Goal: Information Seeking & Learning: Compare options

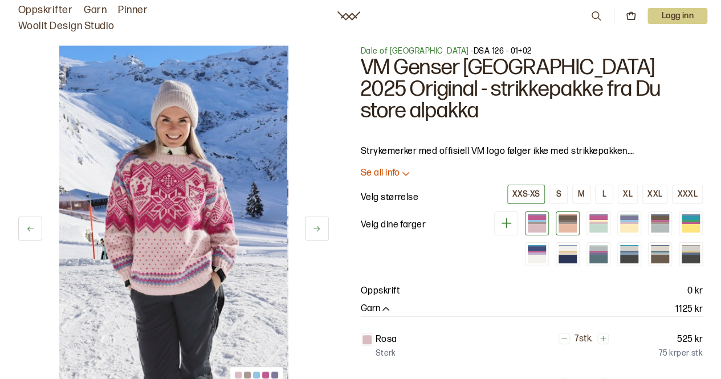
click at [575, 224] on div at bounding box center [568, 228] width 18 height 9
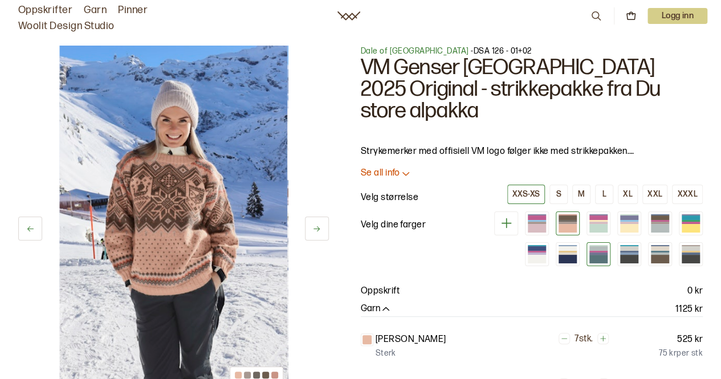
click at [596, 253] on div at bounding box center [599, 254] width 18 height 2
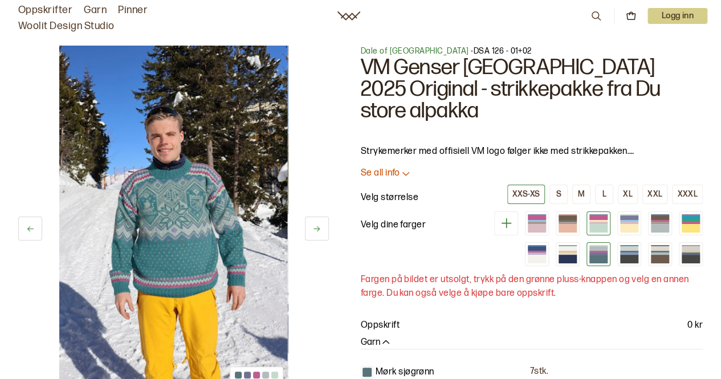
click at [595, 212] on div at bounding box center [599, 224] width 24 height 24
click at [570, 224] on div at bounding box center [568, 228] width 18 height 9
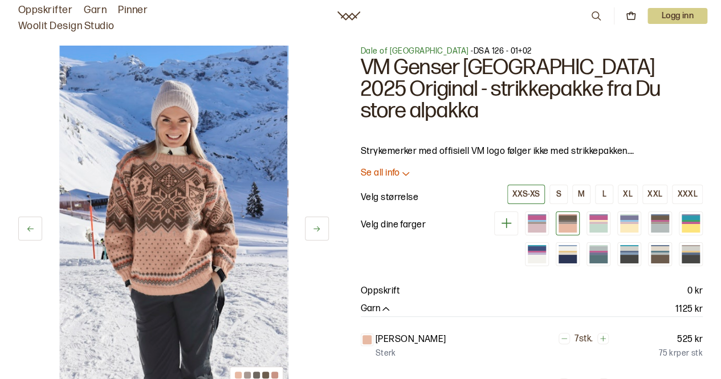
click at [556, 212] on div at bounding box center [593, 239] width 219 height 55
click at [541, 224] on div at bounding box center [537, 228] width 18 height 9
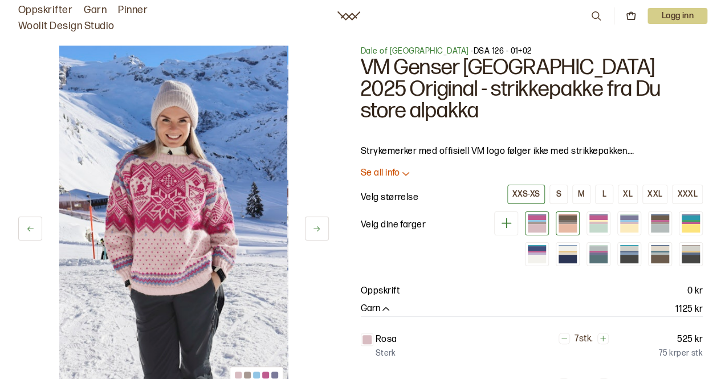
click at [559, 212] on div at bounding box center [568, 224] width 24 height 24
click at [563, 224] on div at bounding box center [568, 228] width 18 height 9
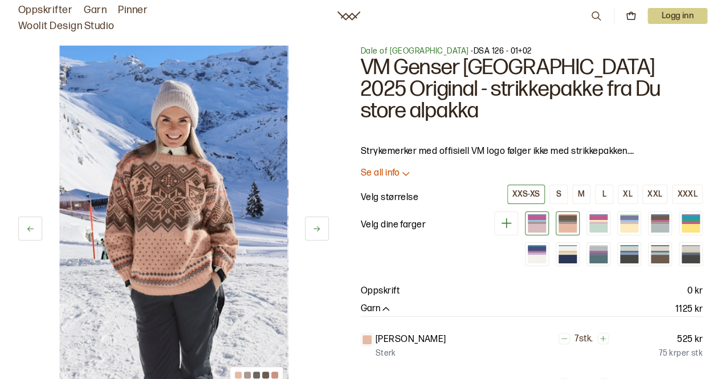
click at [546, 224] on div at bounding box center [537, 228] width 18 height 9
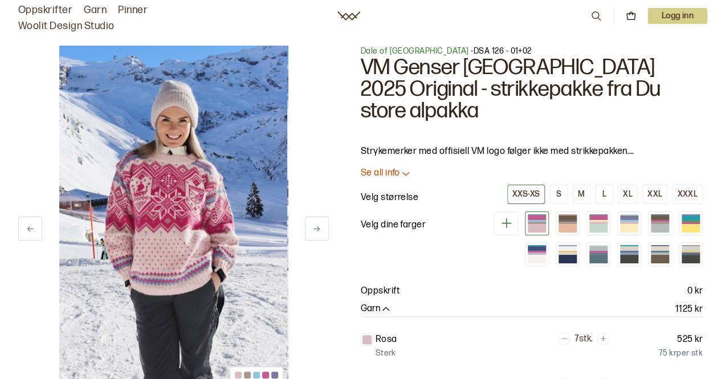
click at [582, 212] on div at bounding box center [593, 239] width 219 height 55
click at [578, 212] on div at bounding box center [568, 224] width 24 height 24
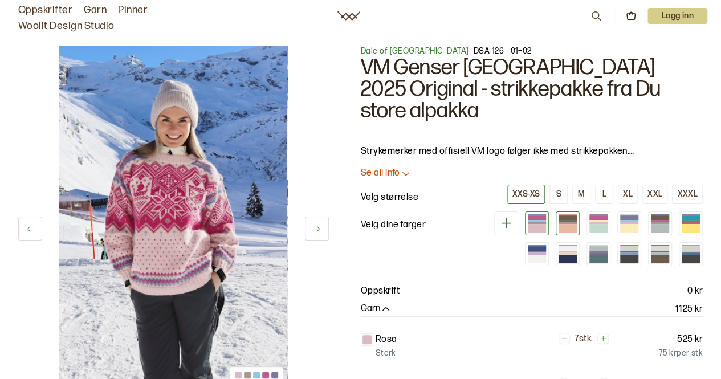
click at [566, 216] on div at bounding box center [568, 218] width 18 height 5
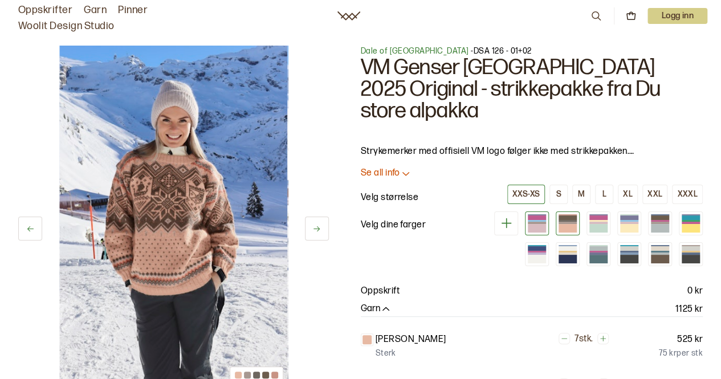
click at [537, 224] on div at bounding box center [537, 228] width 18 height 9
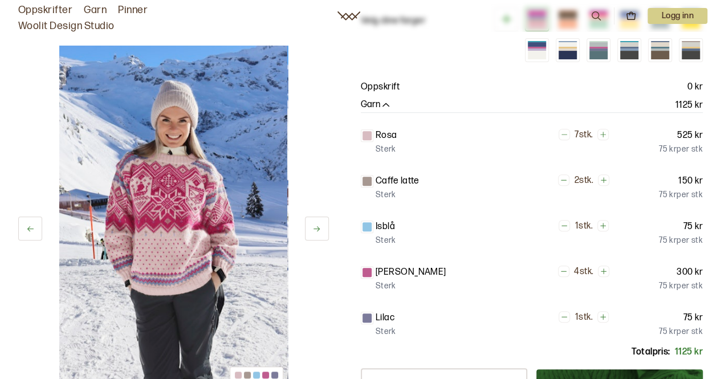
scroll to position [207, 0]
